Goal: Navigation & Orientation: Go to known website

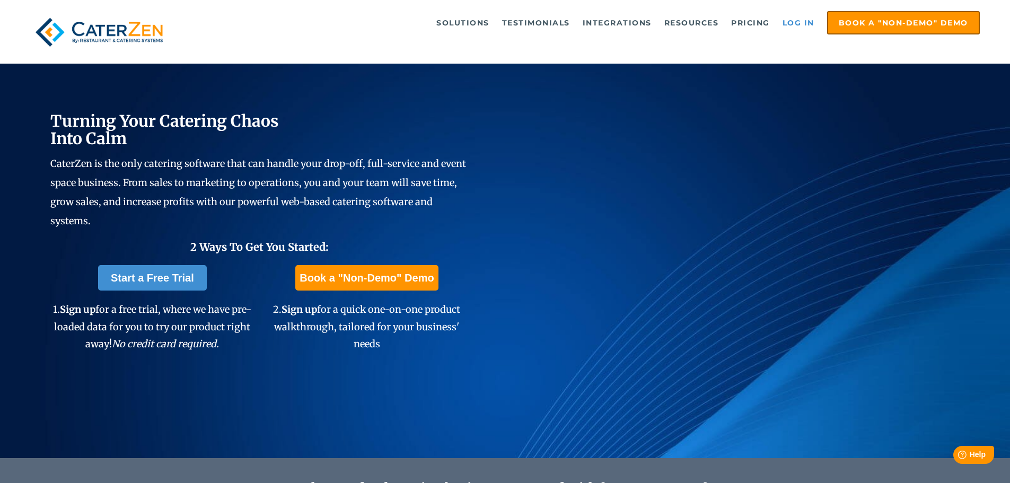
click at [793, 23] on link "Log in" at bounding box center [798, 22] width 42 height 21
click at [806, 23] on link "Log in" at bounding box center [798, 22] width 42 height 21
